Goal: Check status: Check status

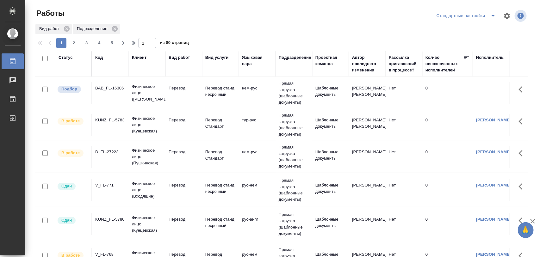
scroll to position [25, 0]
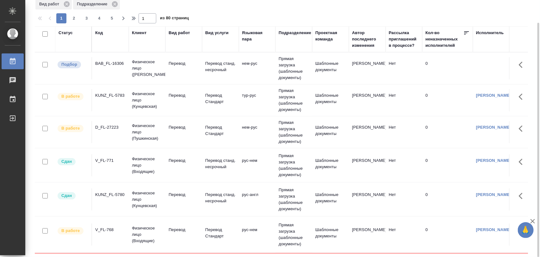
click at [116, 64] on div "BAB_FL-16306" at bounding box center [110, 63] width 30 height 6
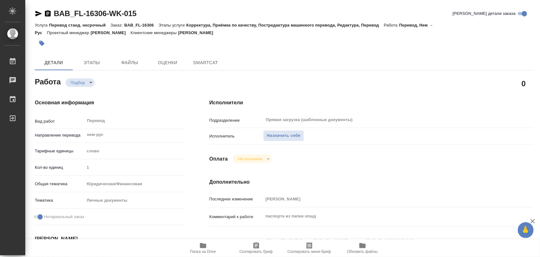
type textarea "x"
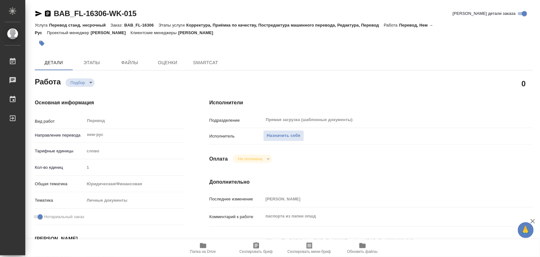
type textarea "x"
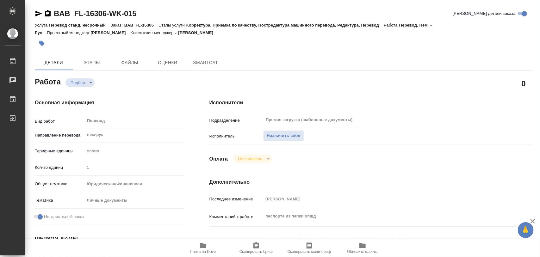
type textarea "x"
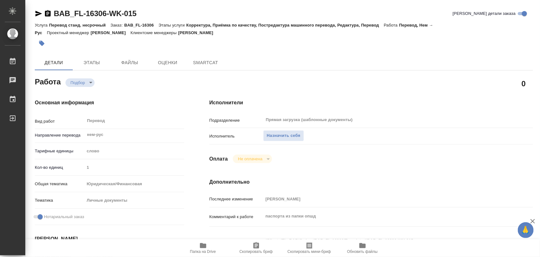
type textarea "x"
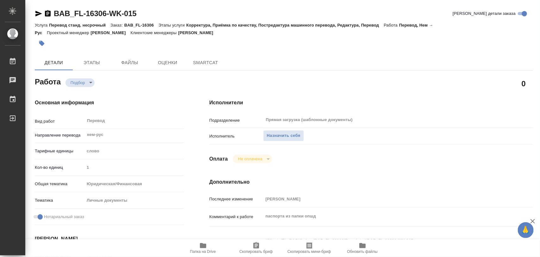
type textarea "x"
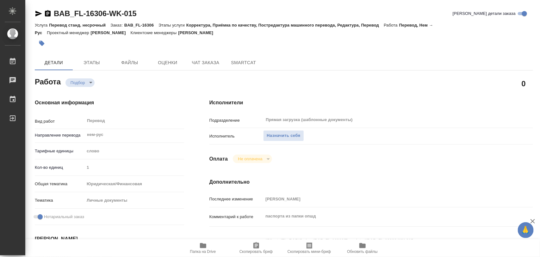
type textarea "x"
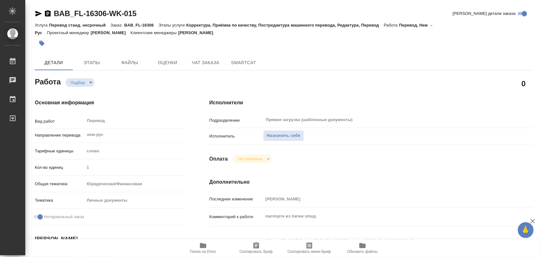
type textarea "x"
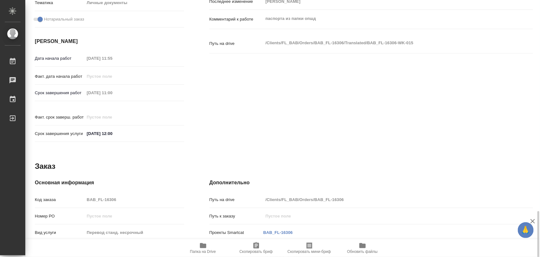
scroll to position [277, 0]
